Goal: Navigation & Orientation: Find specific page/section

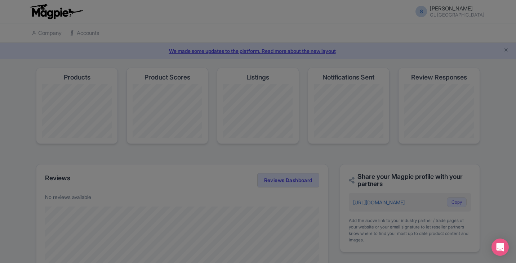
drag, startPoint x: 387, startPoint y: 4, endPoint x: 220, endPoint y: 53, distance: 173.6
click at [220, 53] on div at bounding box center [258, 131] width 516 height 263
click at [452, 6] on div at bounding box center [258, 131] width 516 height 263
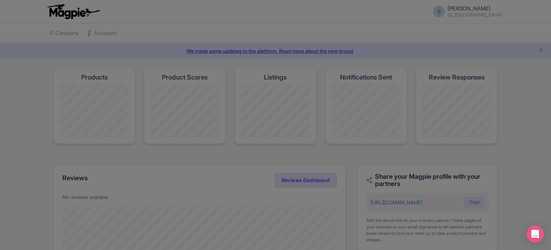
click at [212, 161] on div at bounding box center [275, 125] width 551 height 250
click at [523, 142] on div at bounding box center [275, 125] width 551 height 250
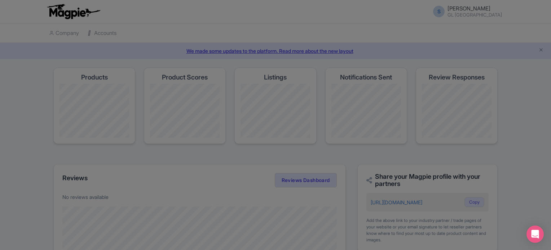
click at [523, 141] on div at bounding box center [275, 125] width 551 height 250
